Goal: Information Seeking & Learning: Learn about a topic

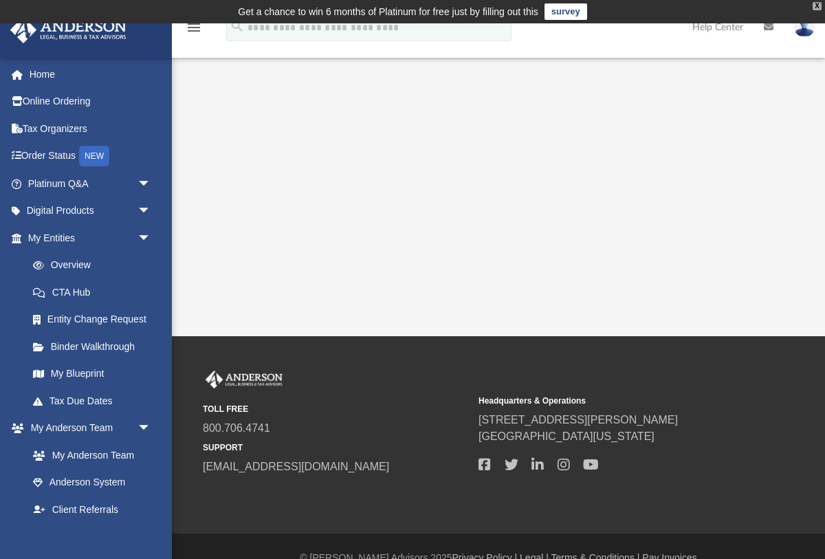
click at [818, 6] on div "X" at bounding box center [817, 6] width 9 height 8
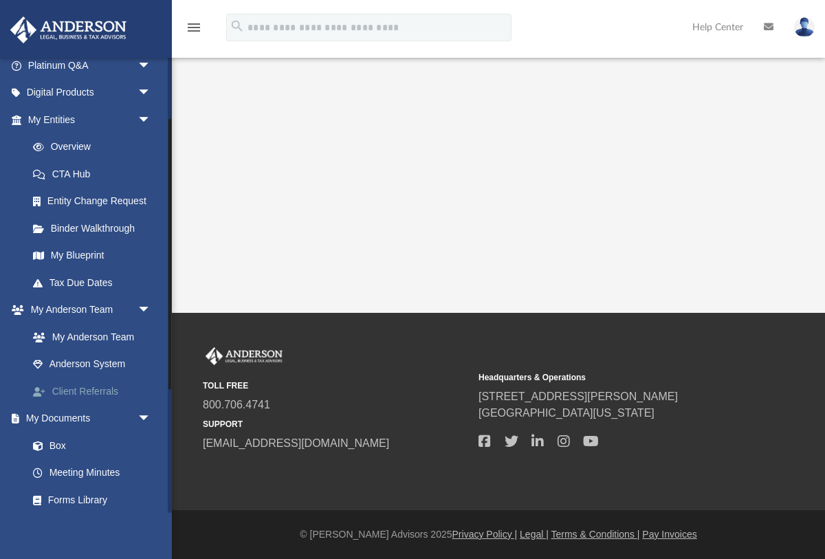
scroll to position [133, 0]
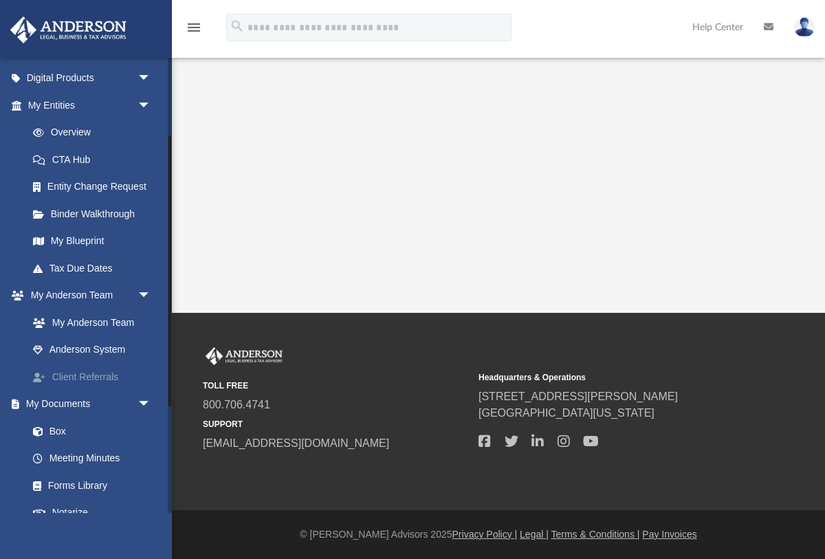
click at [96, 373] on link "Client Referrals" at bounding box center [95, 377] width 153 height 28
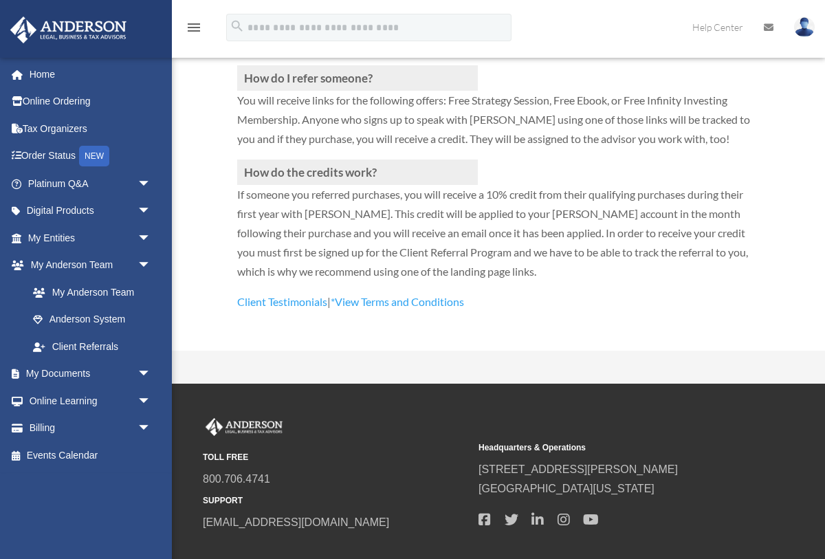
scroll to position [467, 0]
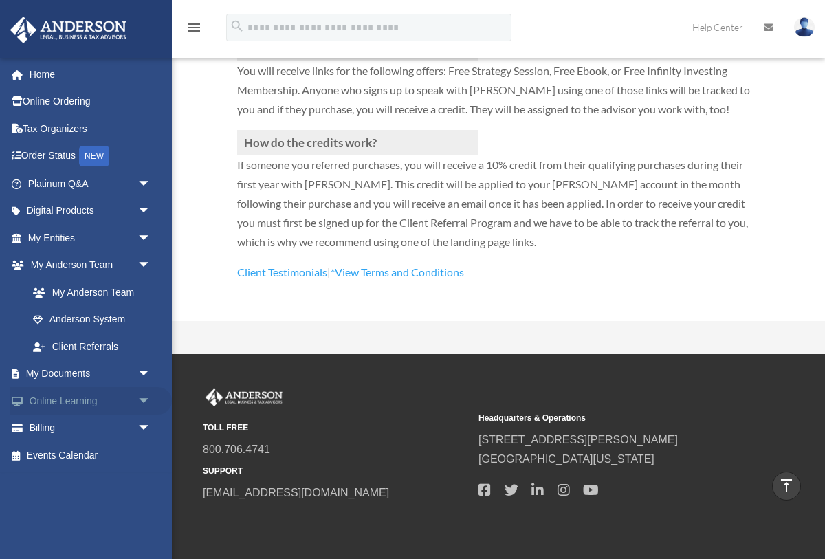
click at [147, 400] on span "arrow_drop_down" at bounding box center [152, 401] width 28 height 28
click at [91, 454] on link "Video Training" at bounding box center [95, 456] width 153 height 28
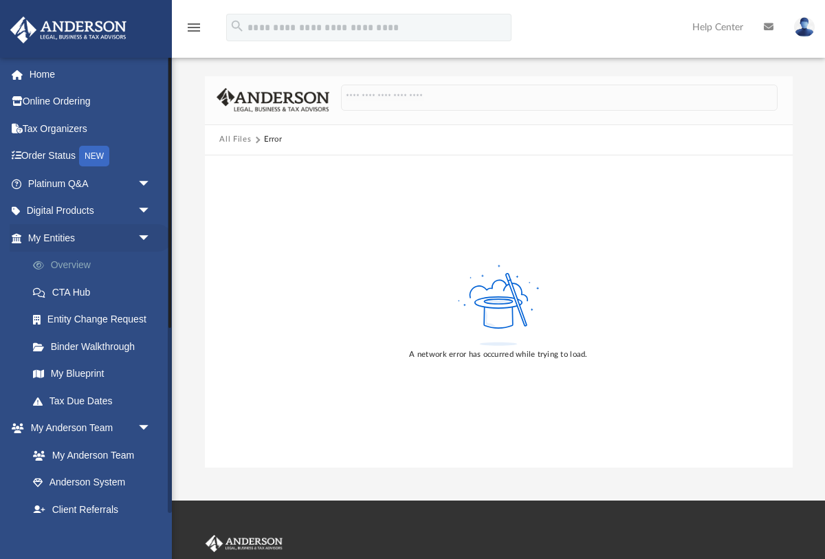
click at [67, 266] on link "Overview" at bounding box center [95, 266] width 153 height 28
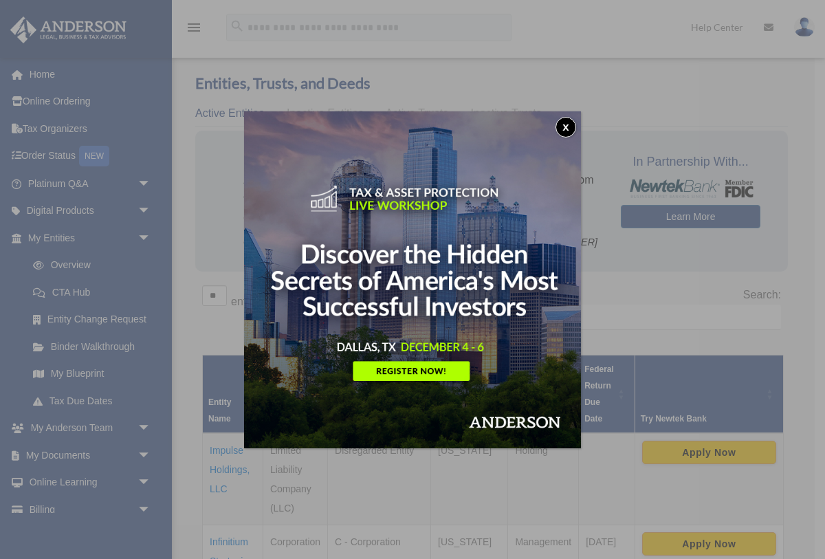
click at [563, 124] on button "x" at bounding box center [566, 127] width 21 height 21
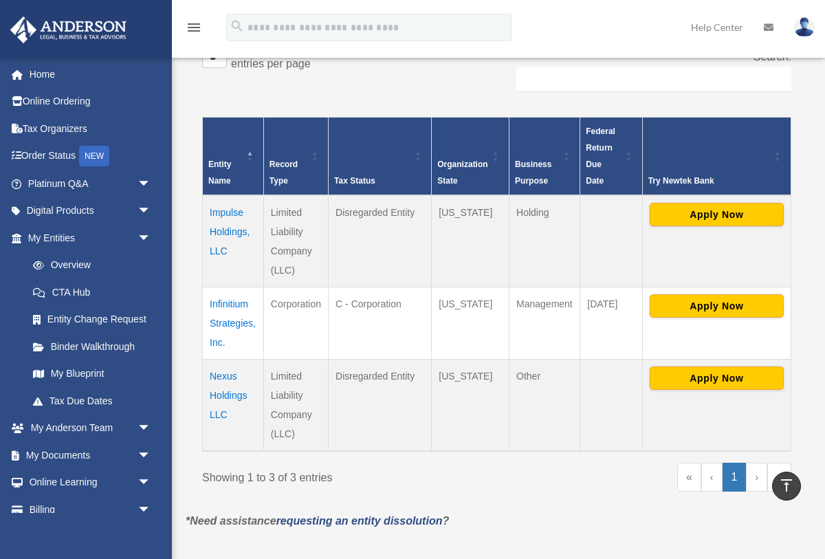
scroll to position [249, 0]
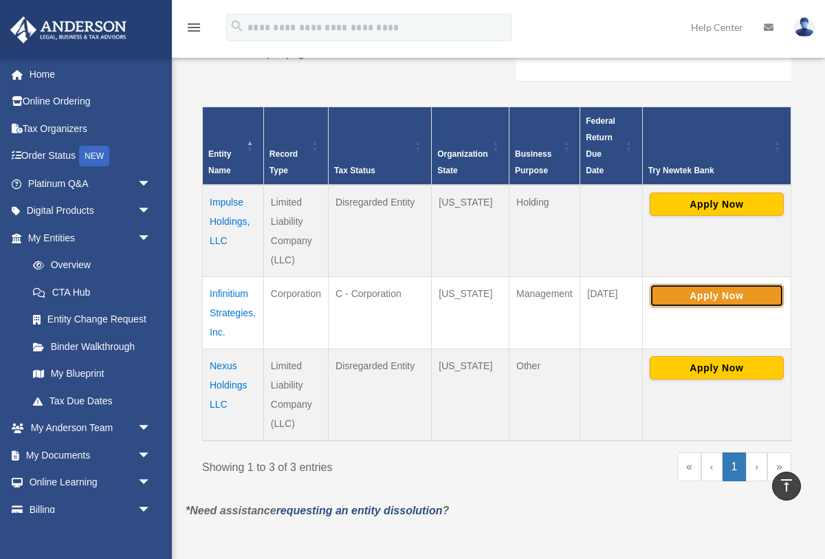
click at [709, 294] on button "Apply Now" at bounding box center [717, 295] width 134 height 23
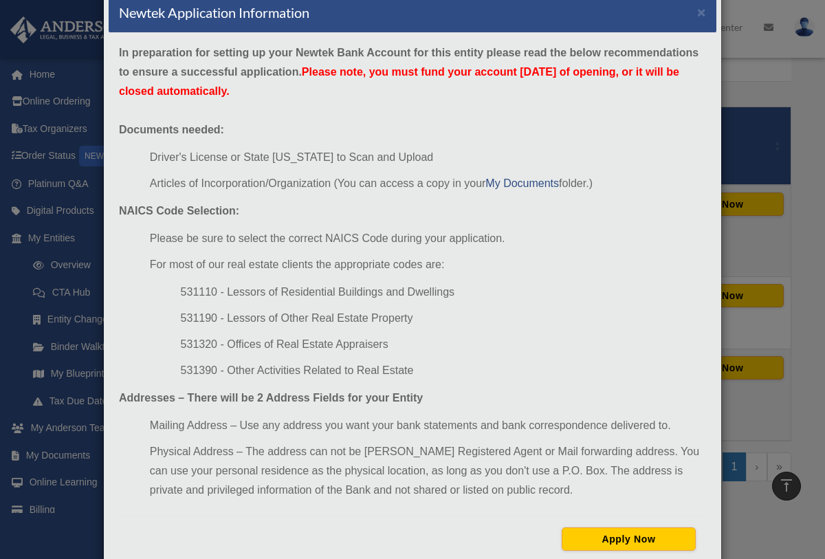
scroll to position [0, 0]
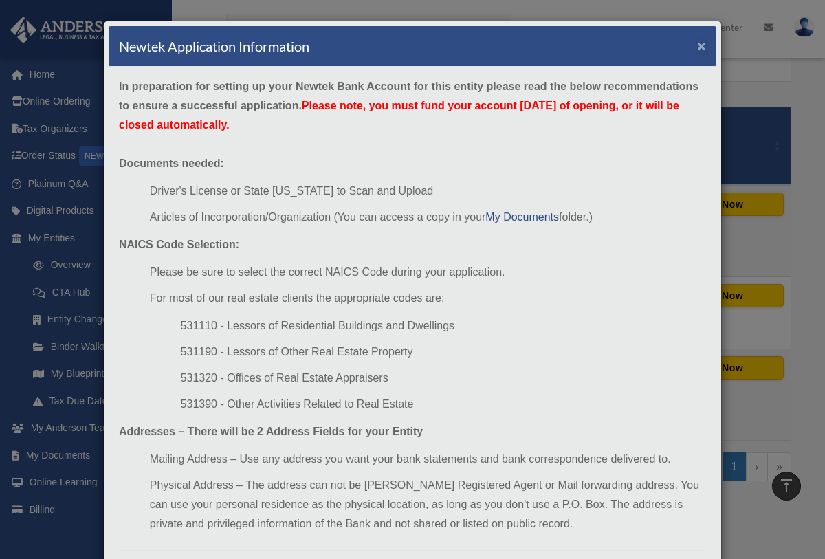
click at [702, 45] on button "×" at bounding box center [701, 46] width 9 height 14
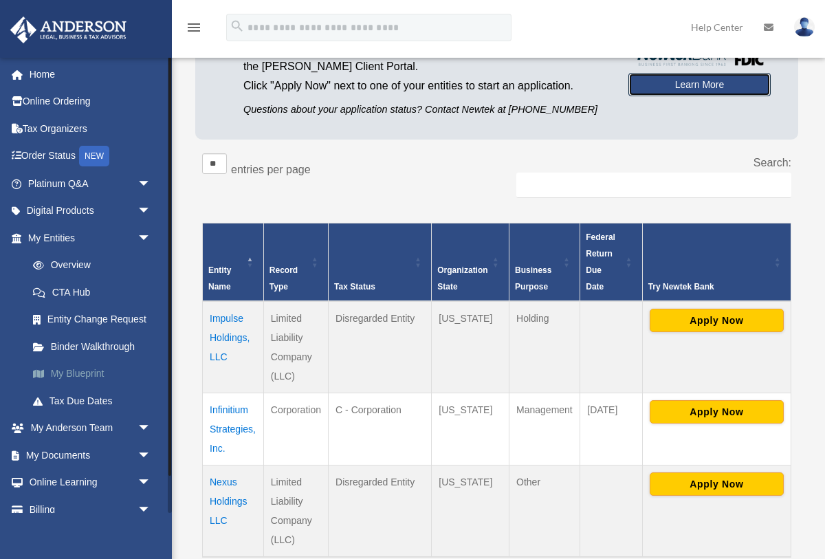
scroll to position [132, 0]
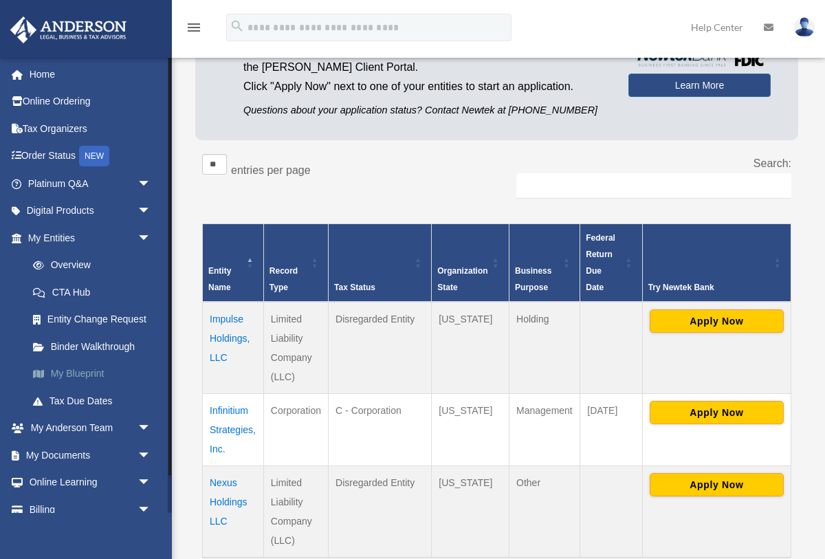
click at [71, 372] on link "My Blueprint" at bounding box center [95, 374] width 153 height 28
